Goal: Task Accomplishment & Management: Use online tool/utility

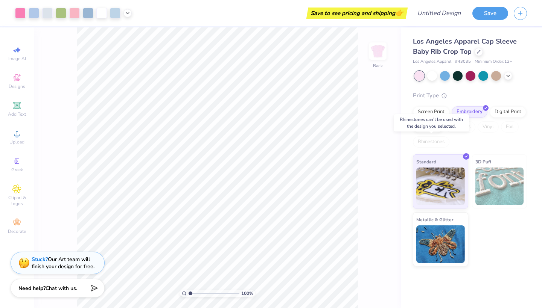
click at [427, 138] on div "Rhinestones" at bounding box center [431, 142] width 36 height 11
click at [428, 118] on div "Screen Print Embroidery Digital Print Applique Transfers Vinyl Foil Rhinestones" at bounding box center [470, 126] width 114 height 41
click at [427, 116] on div "Screen Print" at bounding box center [431, 110] width 36 height 11
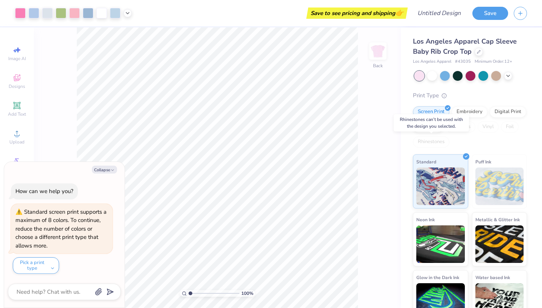
click at [431, 144] on div "Rhinestones" at bounding box center [431, 142] width 36 height 11
click at [505, 111] on div "Digital Print" at bounding box center [507, 110] width 36 height 11
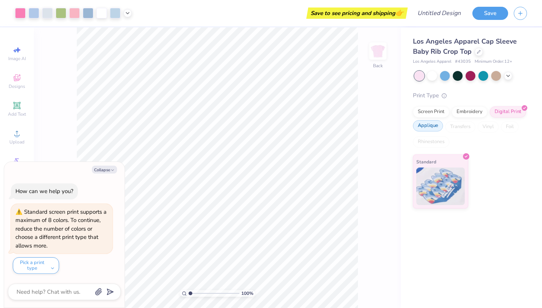
click at [430, 127] on div "Applique" at bounding box center [428, 125] width 30 height 11
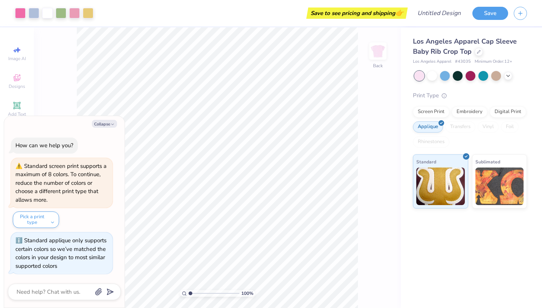
click at [433, 140] on div "Rhinestones" at bounding box center [431, 142] width 36 height 11
click at [464, 114] on div "Embroidery" at bounding box center [469, 110] width 36 height 11
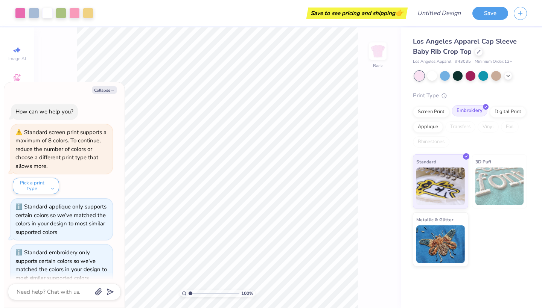
scroll to position [9, 0]
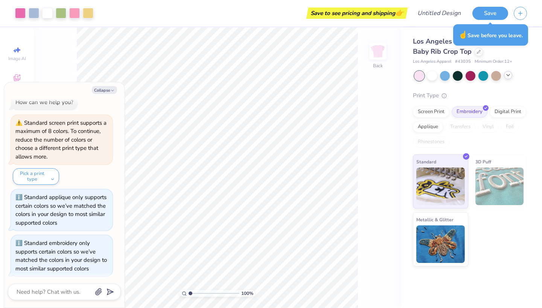
click at [507, 78] on icon at bounding box center [508, 75] width 6 height 6
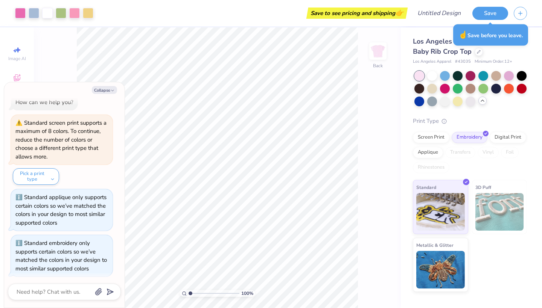
scroll to position [0, 0]
click at [447, 267] on img at bounding box center [440, 269] width 49 height 38
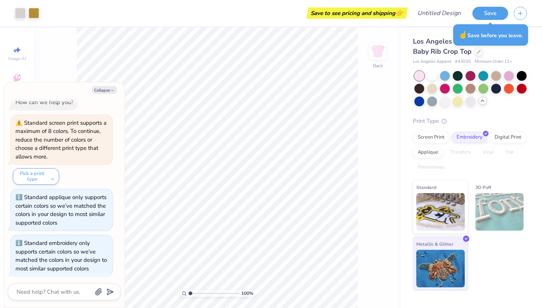
scroll to position [63, 0]
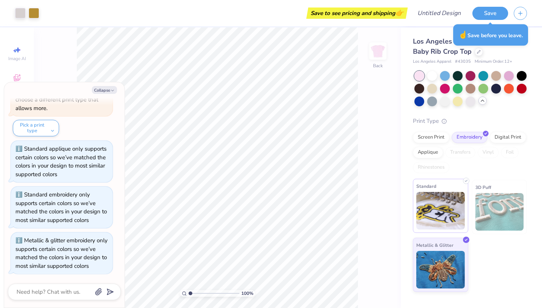
click at [432, 220] on img at bounding box center [440, 211] width 49 height 38
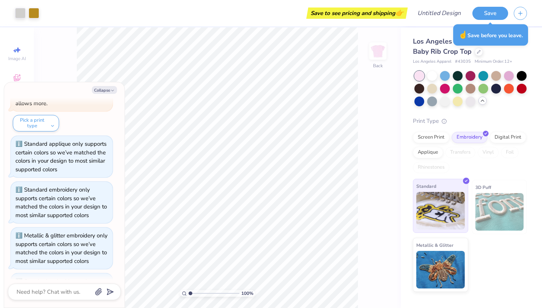
scroll to position [108, 0]
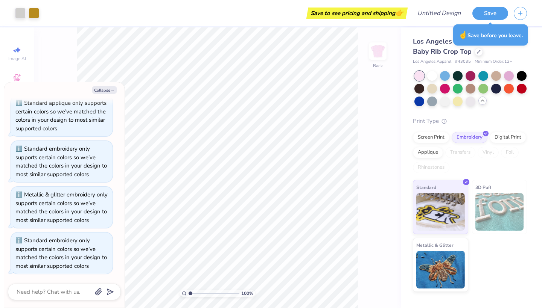
click at [480, 224] on img at bounding box center [499, 212] width 49 height 38
click at [483, 216] on img at bounding box center [499, 212] width 49 height 38
click at [106, 87] on button "Collapse" at bounding box center [104, 90] width 25 height 8
type textarea "x"
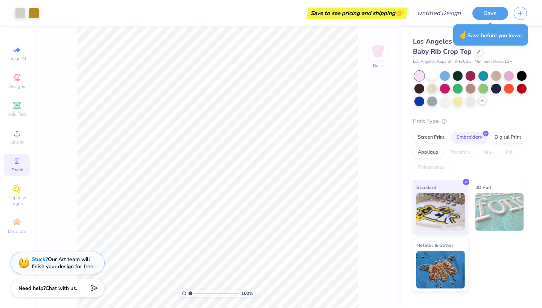
click at [14, 163] on icon at bounding box center [16, 161] width 9 height 9
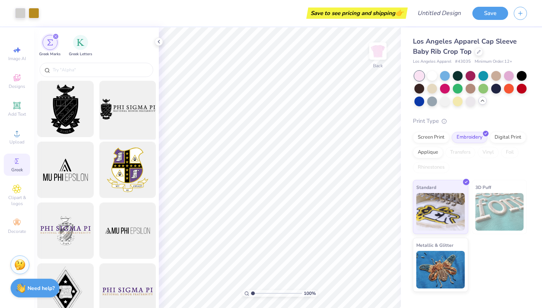
click at [116, 99] on div at bounding box center [127, 109] width 62 height 62
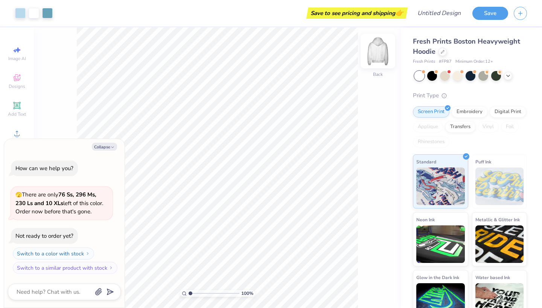
click at [380, 51] on img at bounding box center [378, 51] width 30 height 30
click at [98, 152] on div "Collapse How can we help you? 🫣 There are only 76 Ss, 296 Ms, 230 Ls and 10 XLs…" at bounding box center [64, 223] width 120 height 169
click at [104, 150] on button "Collapse" at bounding box center [104, 147] width 25 height 8
type textarea "x"
